Goal: Entertainment & Leisure: Consume media (video, audio)

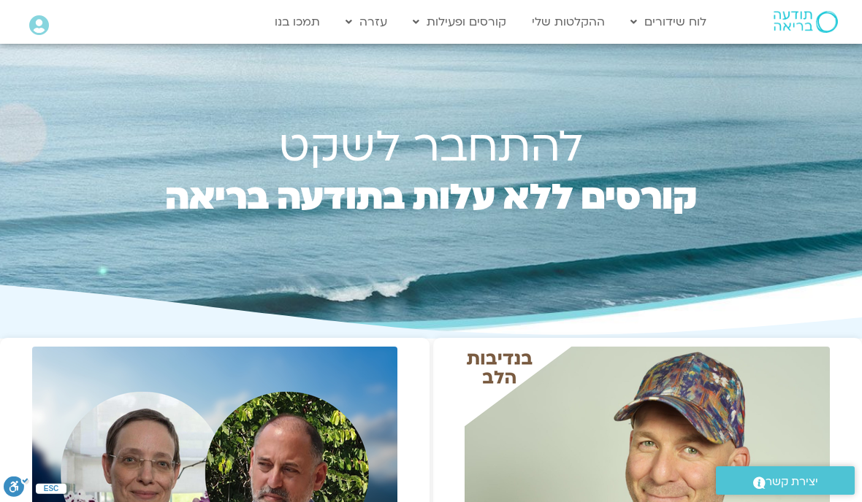
click at [577, 26] on link "ההקלטות שלי" at bounding box center [568, 22] width 88 height 28
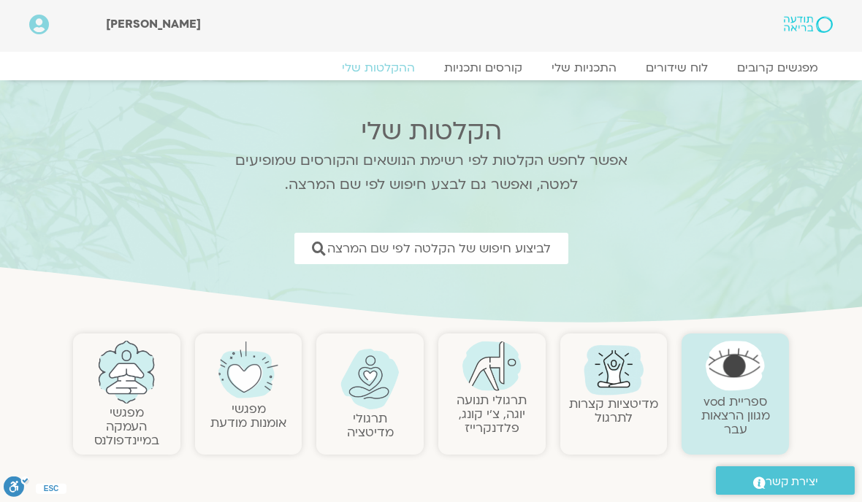
click at [619, 382] on img at bounding box center [613, 369] width 70 height 70
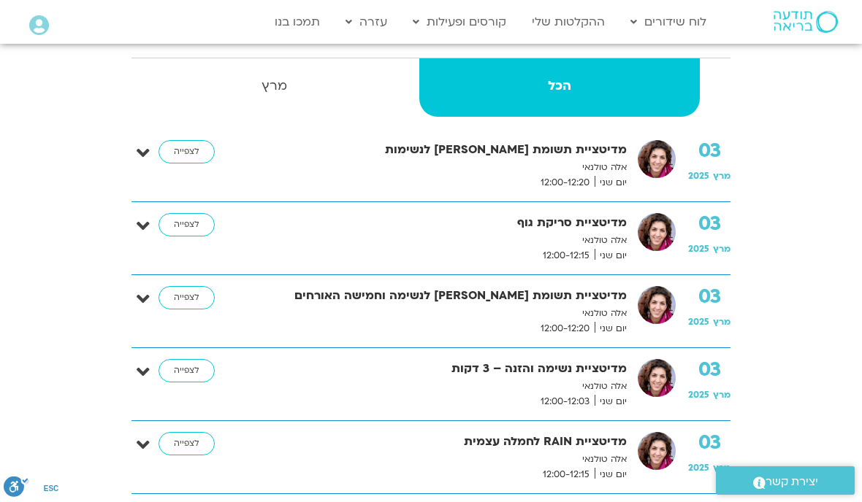
scroll to position [340, 0]
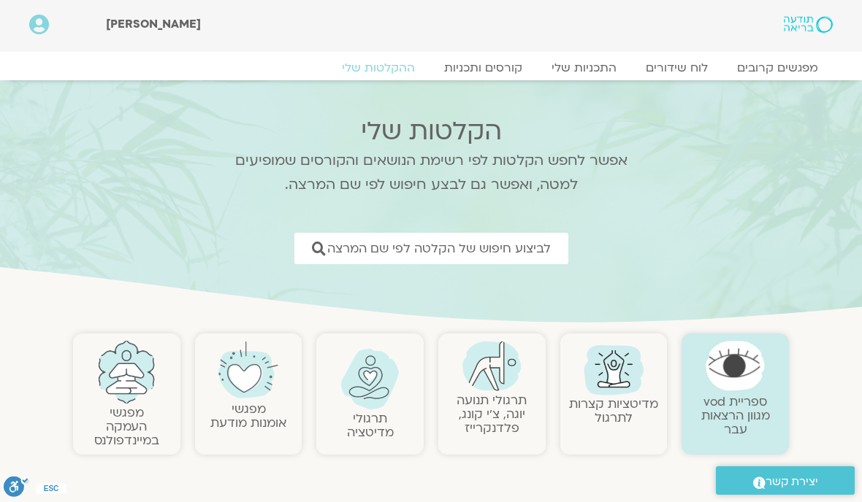
click at [370, 407] on img at bounding box center [369, 379] width 59 height 61
click at [364, 397] on img at bounding box center [369, 379] width 59 height 61
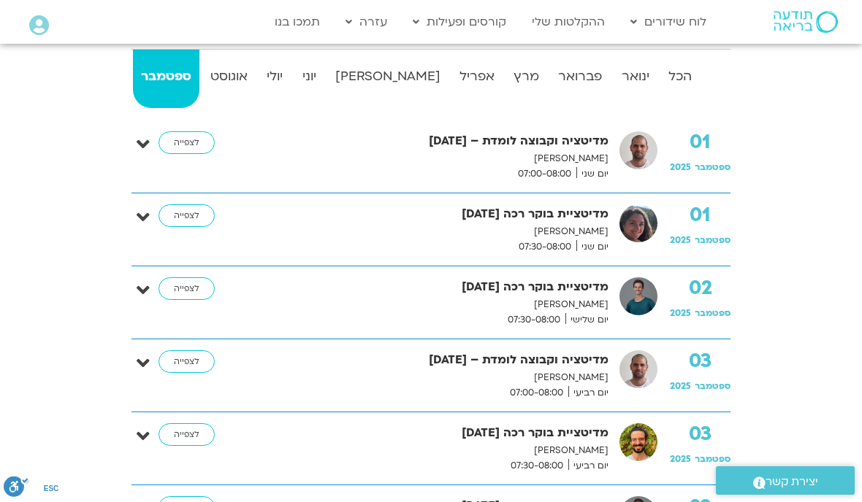
click at [175, 223] on link "לצפייה" at bounding box center [186, 215] width 56 height 23
